Goal: Navigation & Orientation: Find specific page/section

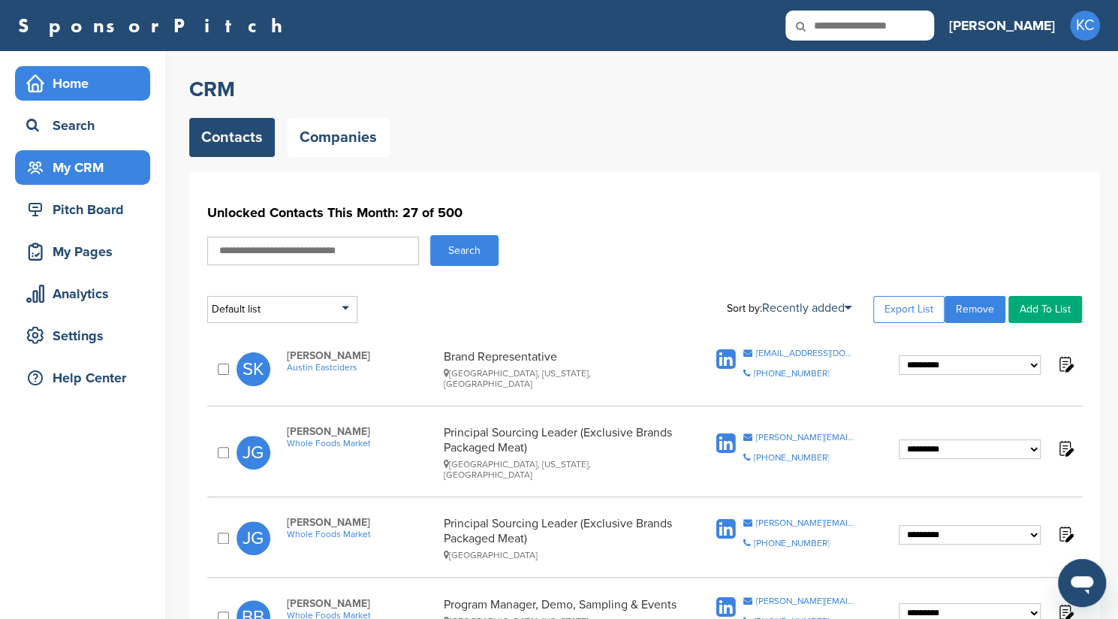
click at [43, 86] on icon at bounding box center [35, 83] width 18 height 18
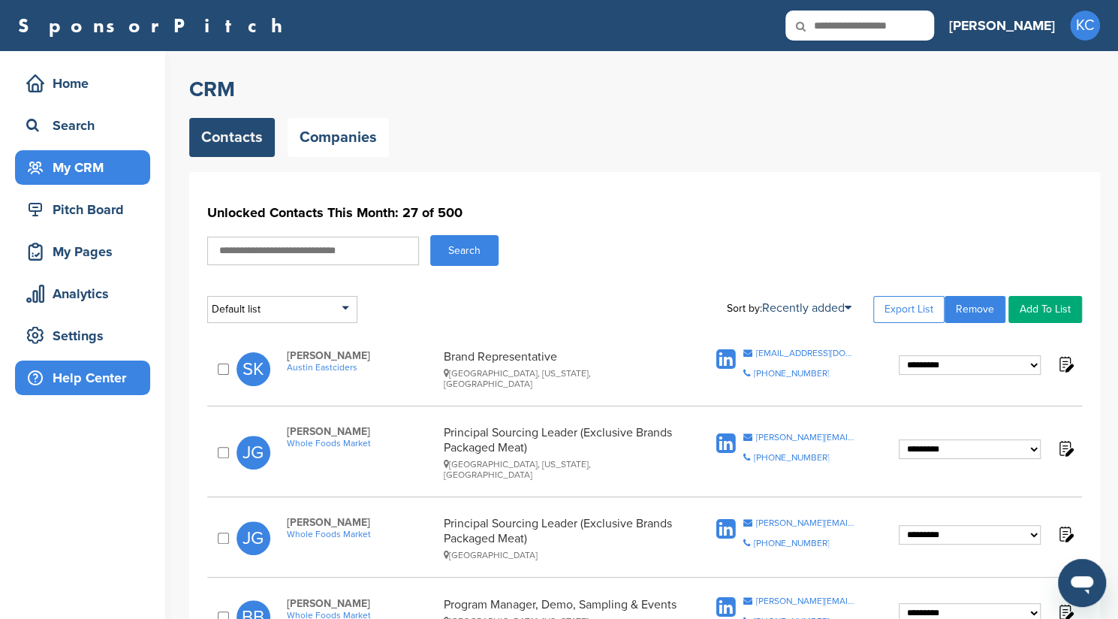
click at [97, 385] on div "Help Center" at bounding box center [87, 377] width 128 height 27
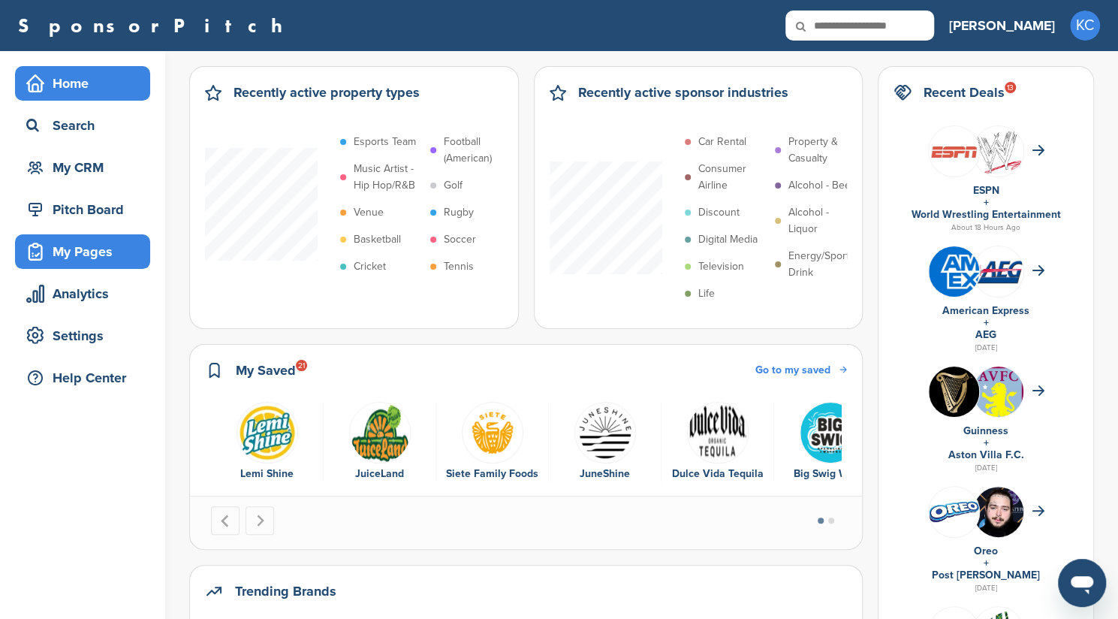
click at [84, 262] on div "My Pages" at bounding box center [87, 251] width 128 height 27
